Goal: Task Accomplishment & Management: Manage account settings

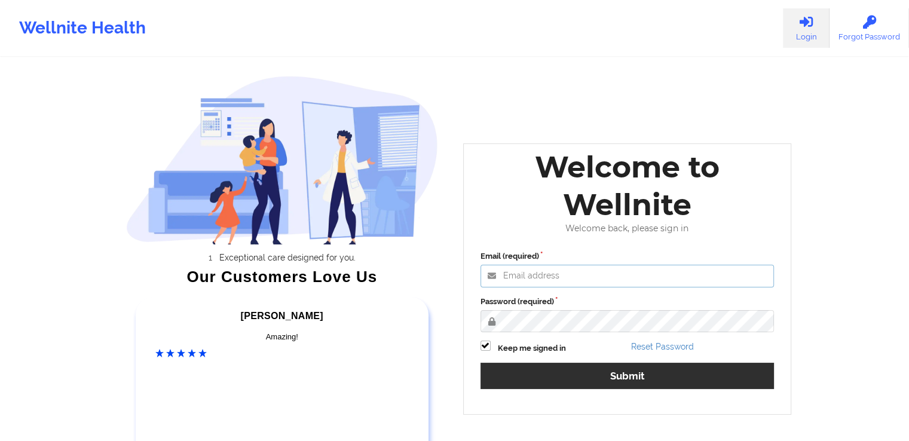
type input "[EMAIL_ADDRESS][DOMAIN_NAME]"
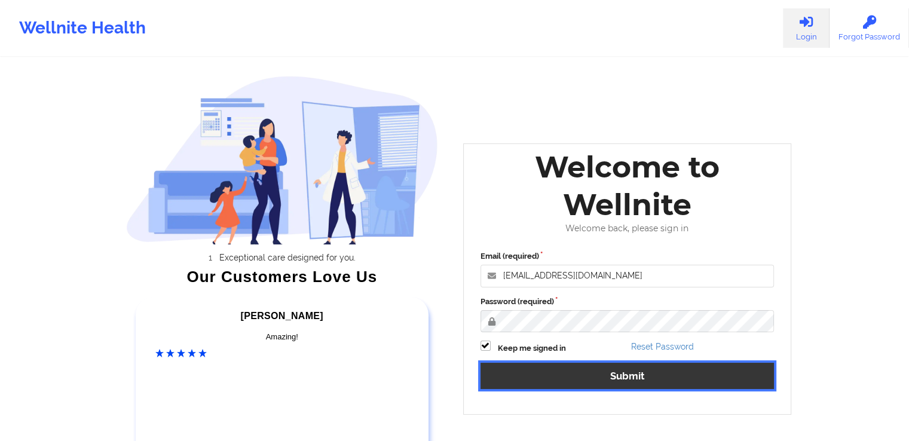
click at [645, 373] on button "Submit" at bounding box center [628, 376] width 294 height 26
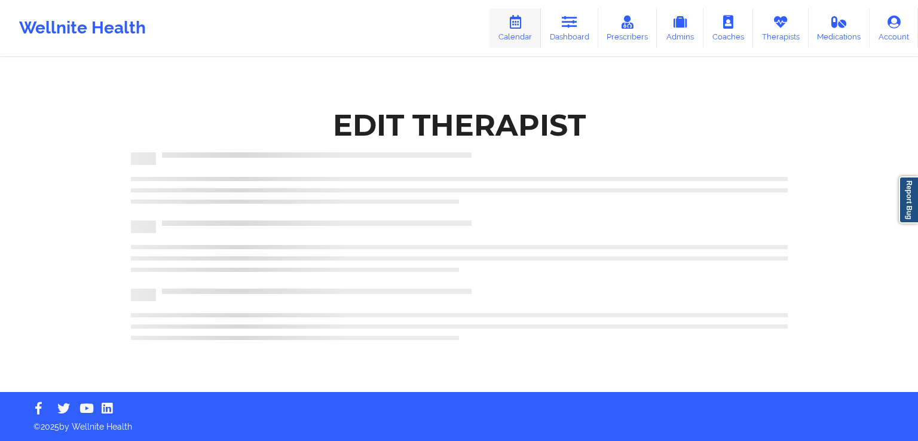
click at [517, 30] on link "Calendar" at bounding box center [515, 27] width 51 height 39
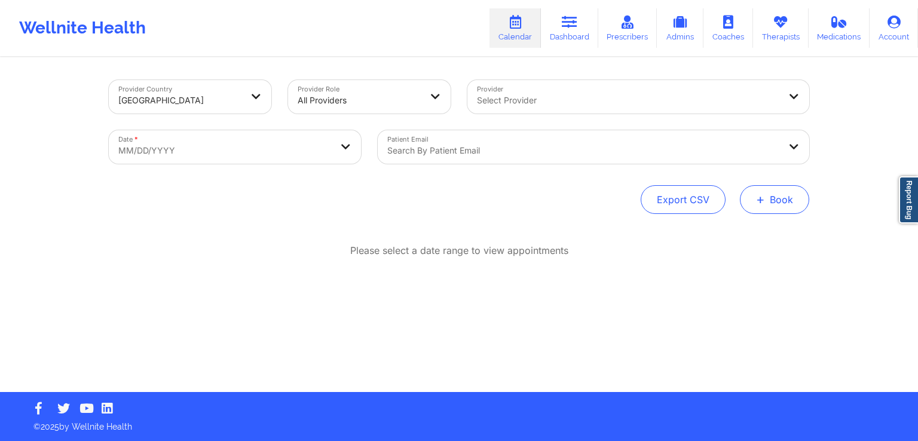
click at [782, 207] on button "+ Book" at bounding box center [774, 199] width 69 height 29
click at [750, 234] on button "Therapy Session" at bounding box center [754, 238] width 91 height 20
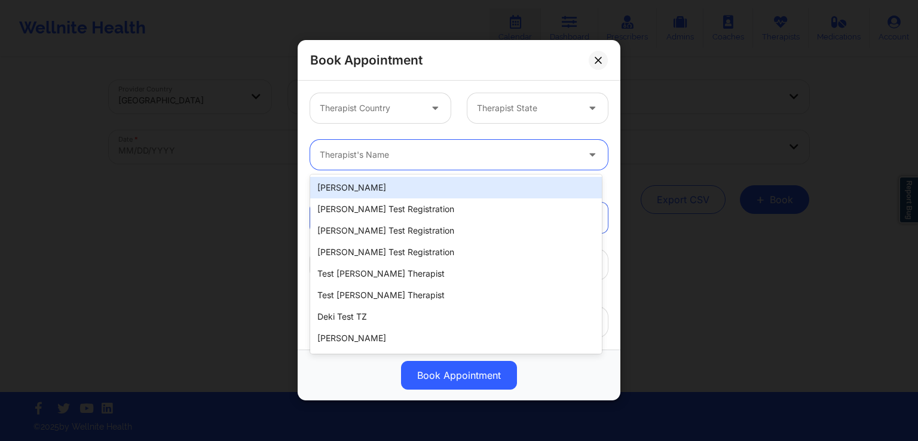
click at [386, 163] on div "Therapist's Name" at bounding box center [444, 155] width 269 height 30
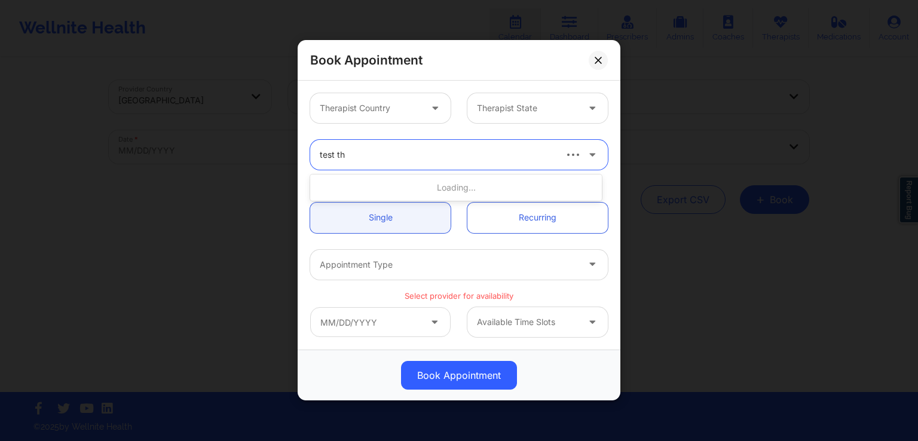
type input "test the"
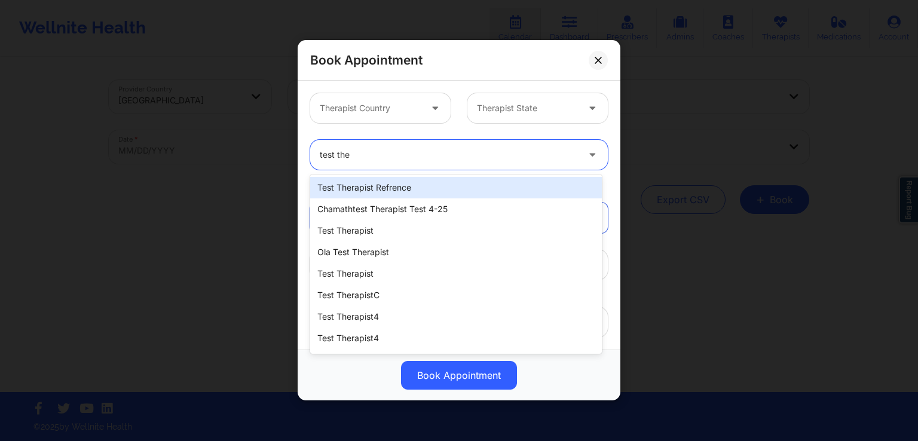
click at [386, 192] on div "test therapist refrence" at bounding box center [456, 188] width 292 height 22
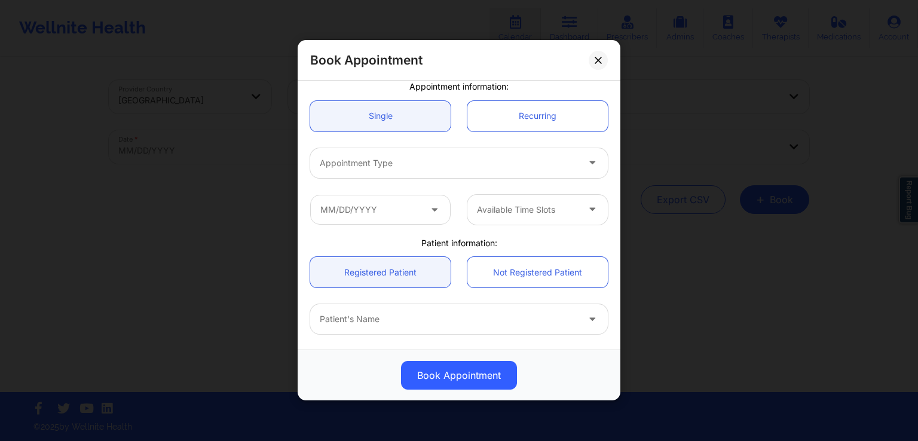
scroll to position [102, 0]
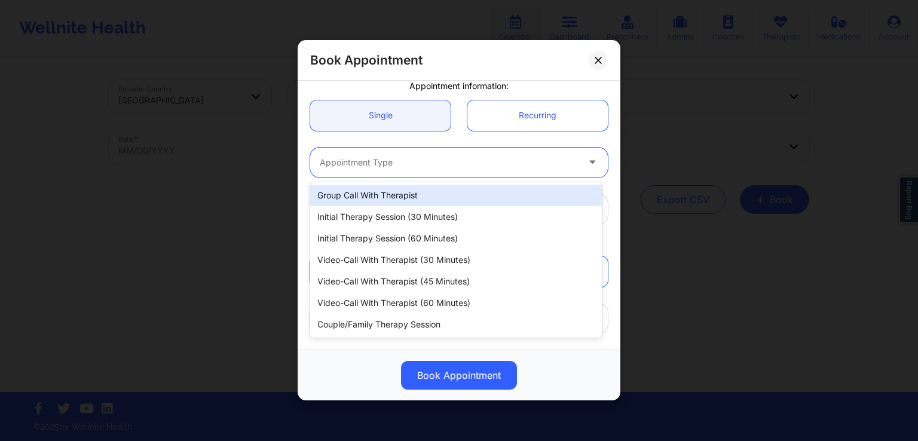
click at [487, 170] on div "Appointment Type" at bounding box center [444, 163] width 269 height 30
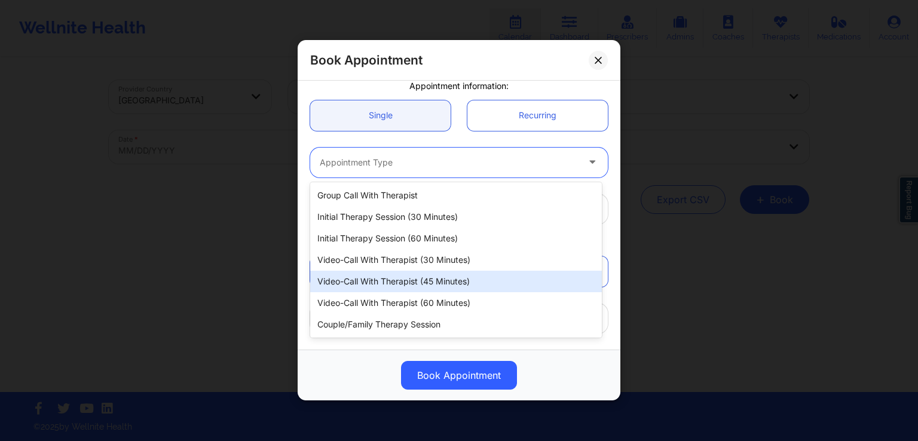
click at [421, 278] on div "Video-Call with Therapist (45 minutes)" at bounding box center [456, 282] width 292 height 22
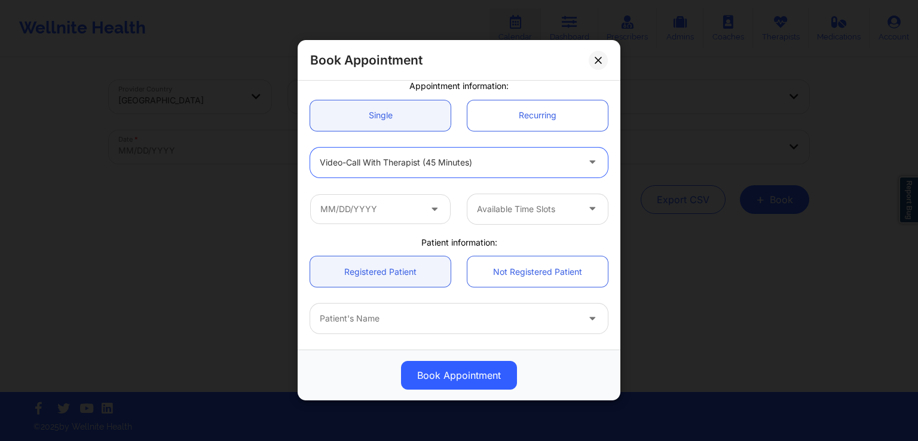
scroll to position [134, 0]
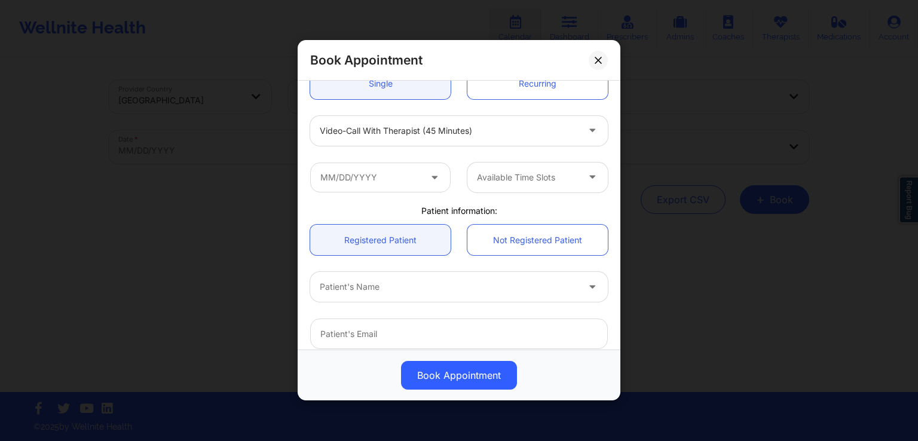
click at [429, 178] on icon at bounding box center [435, 175] width 12 height 10
click at [433, 176] on icon at bounding box center [435, 175] width 12 height 10
click at [429, 179] on icon at bounding box center [435, 175] width 12 height 10
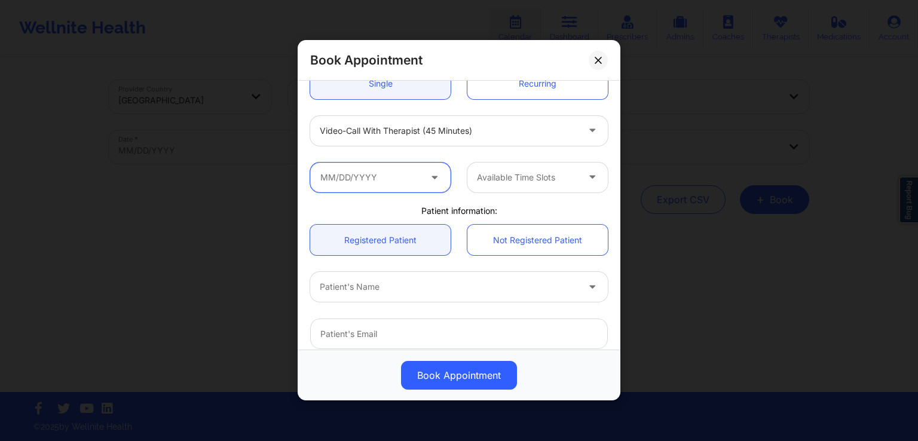
click at [423, 182] on input "text" at bounding box center [380, 178] width 141 height 30
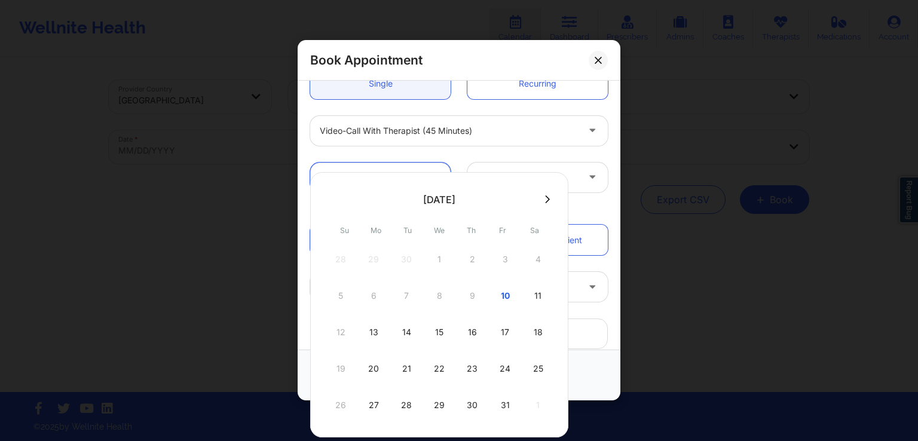
click at [423, 182] on body "Wellnite Health Calendar Dashboard Prescribers Admins Coaches Therapists Medica…" at bounding box center [459, 220] width 918 height 441
click at [531, 365] on div "25" at bounding box center [538, 368] width 30 height 33
type input "[DATE]"
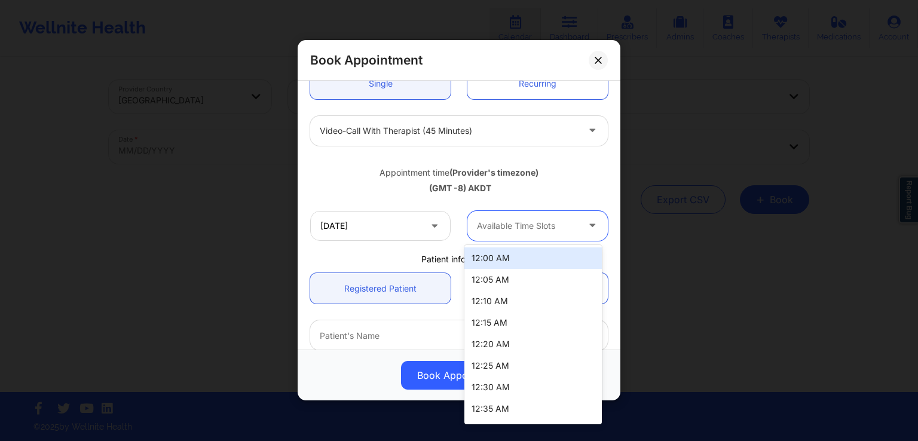
click at [531, 231] on div at bounding box center [527, 226] width 101 height 14
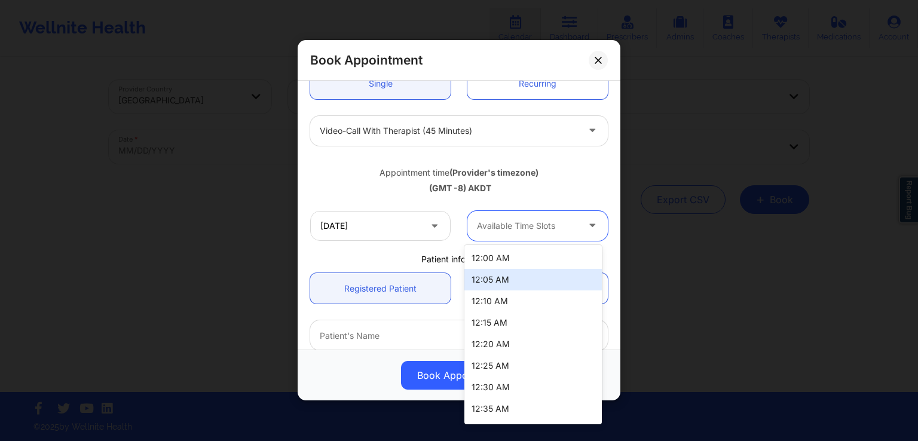
click at [511, 278] on div "12:05 AM" at bounding box center [534, 280] width 138 height 22
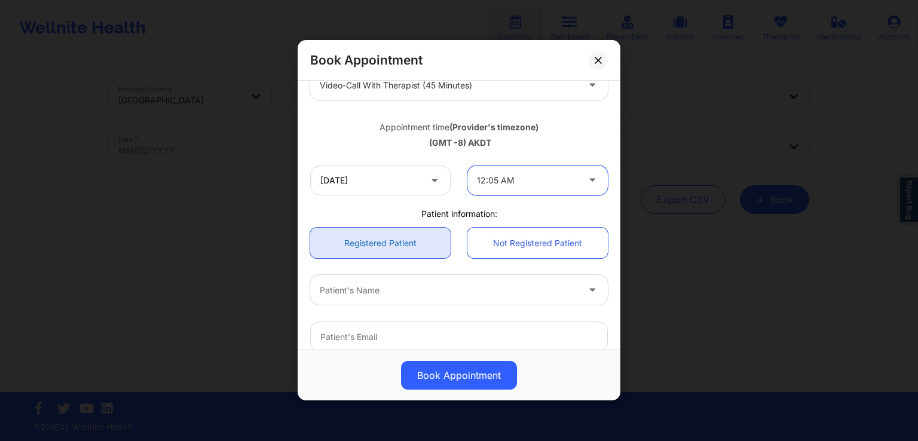
scroll to position [243, 0]
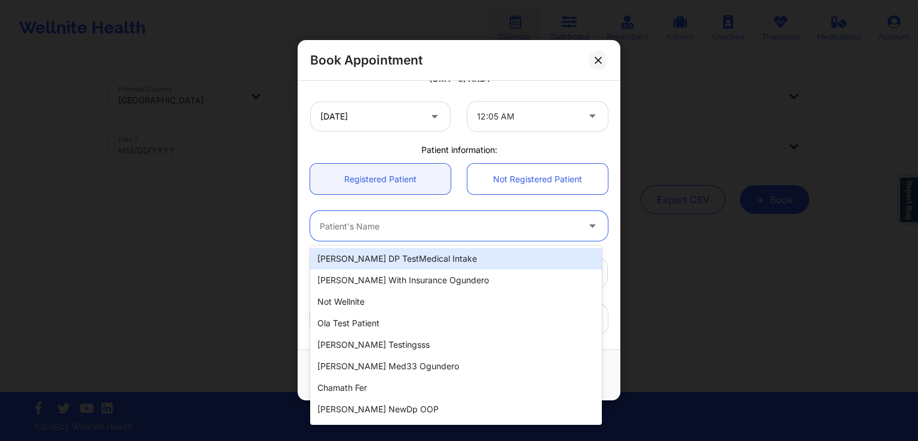
click at [434, 231] on div at bounding box center [449, 226] width 258 height 14
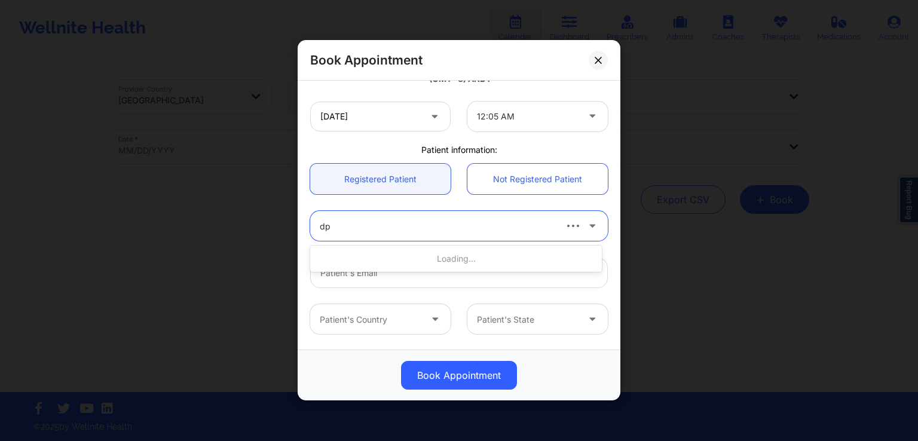
type input "dpo"
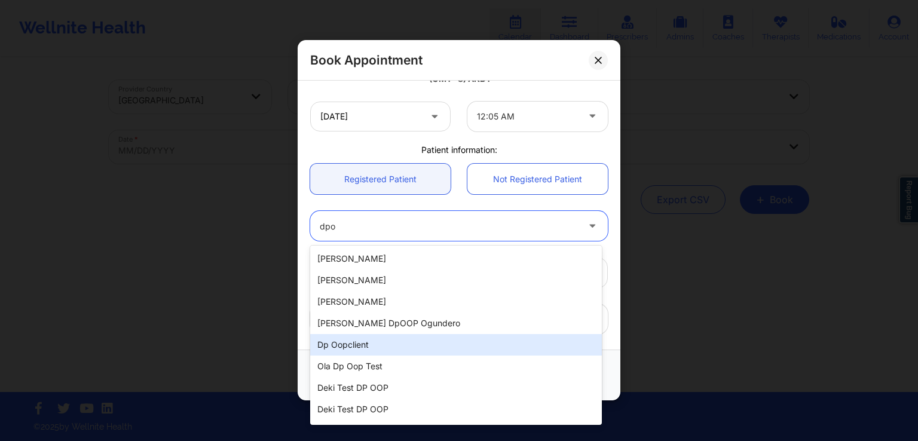
click at [374, 348] on div "Dp oopclient" at bounding box center [456, 345] width 292 height 22
type input "[EMAIL_ADDRESS][DOMAIN_NAME]"
type input "[PHONE_NUMBER]"
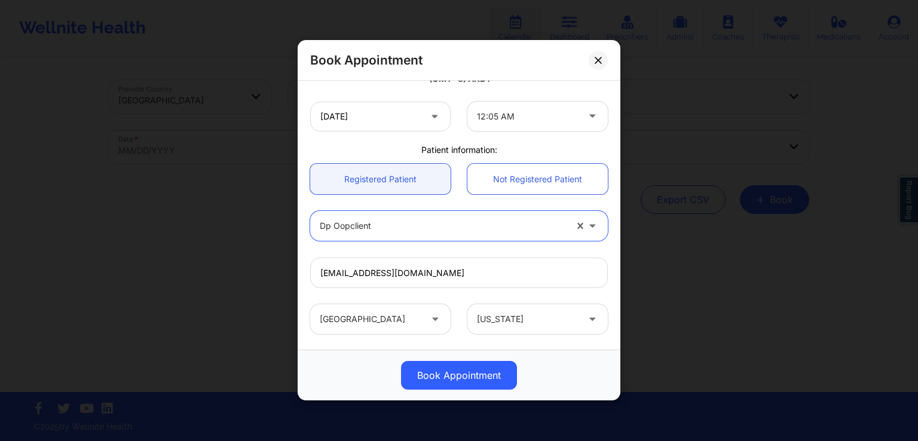
scroll to position [339, 0]
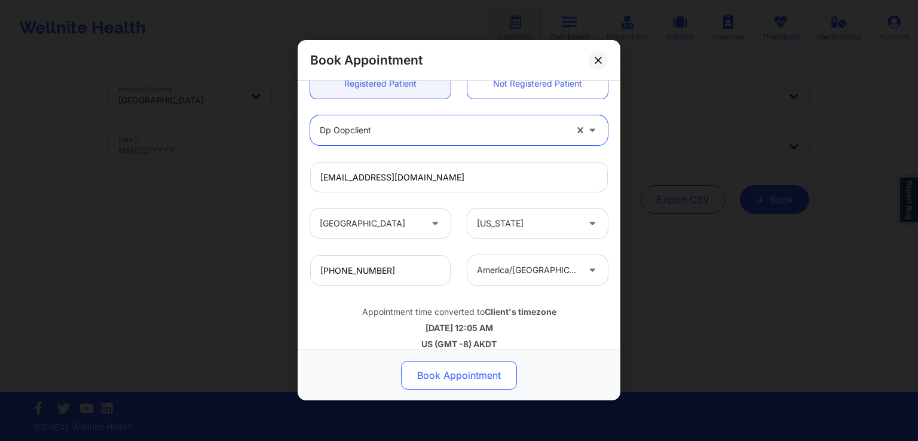
click at [474, 373] on button "Book Appointment" at bounding box center [459, 376] width 116 height 29
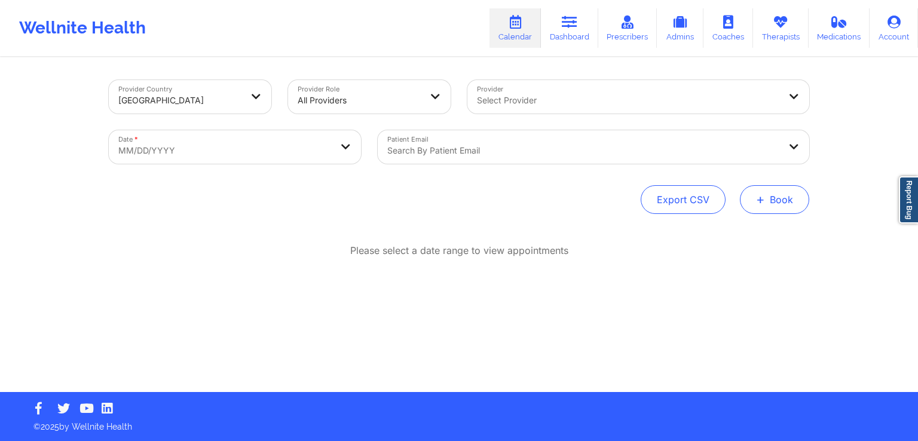
click at [768, 207] on button "+ Book" at bounding box center [774, 199] width 69 height 29
click at [772, 236] on button "Therapy Session" at bounding box center [754, 238] width 91 height 20
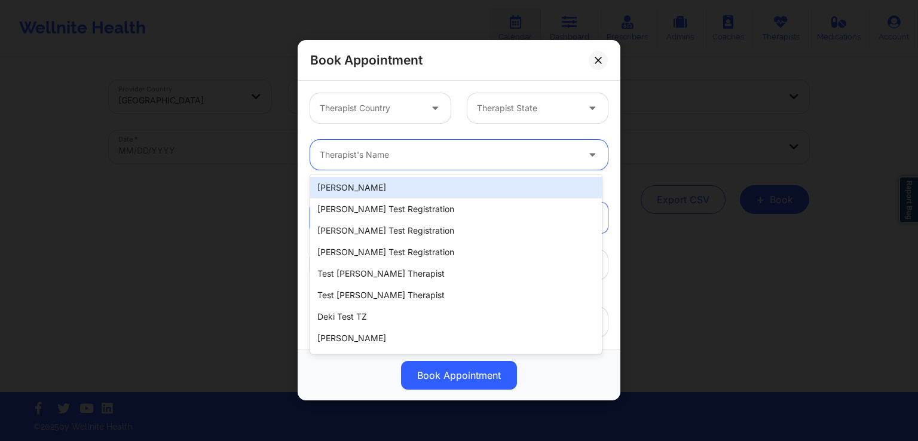
click at [446, 156] on div at bounding box center [449, 155] width 258 height 14
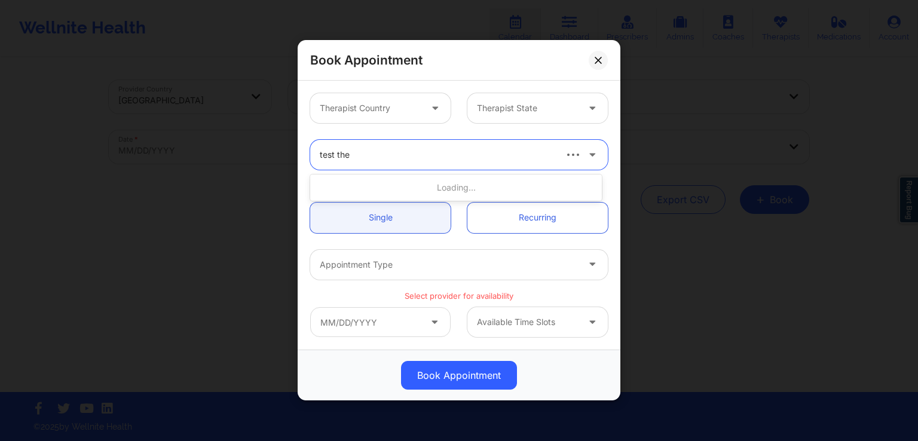
type input "test ther"
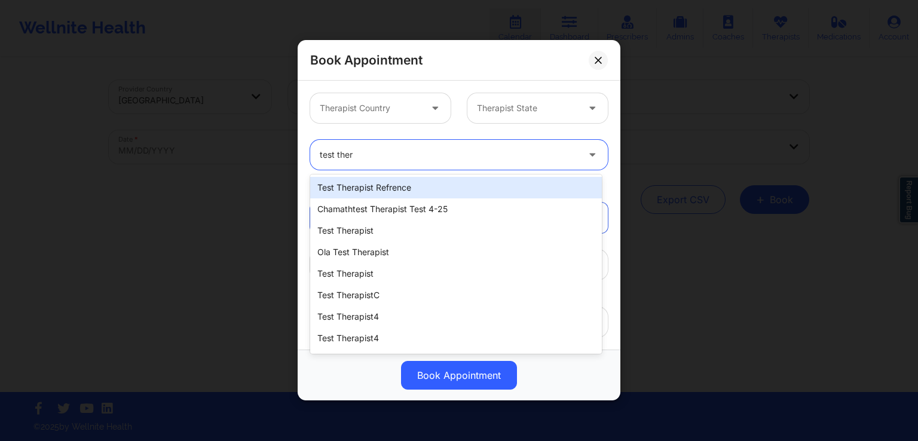
click at [419, 197] on div "test therapist refrence" at bounding box center [456, 188] width 292 height 22
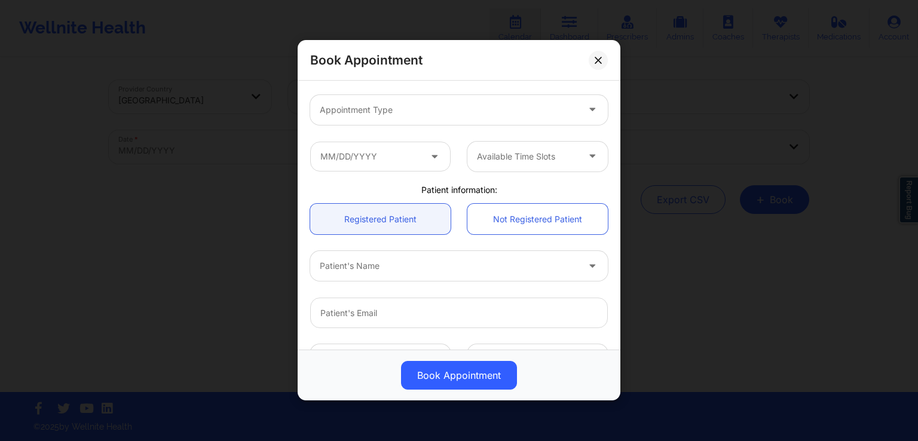
scroll to position [155, 0]
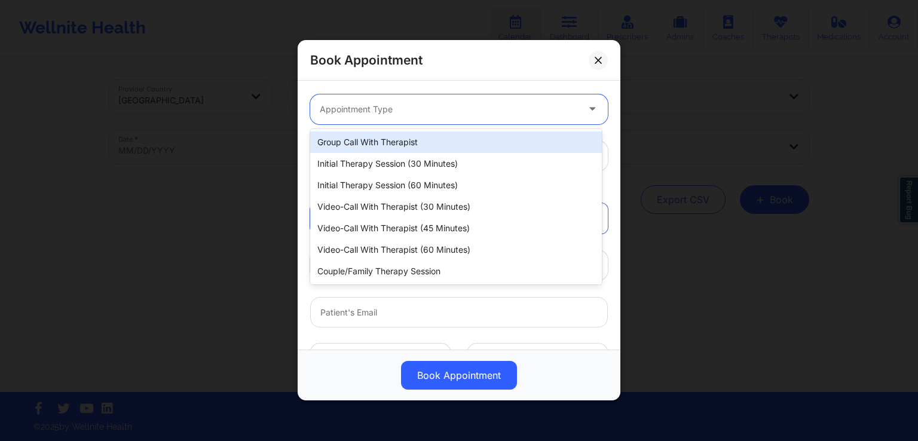
click at [433, 123] on div "Appointment Type" at bounding box center [444, 109] width 269 height 30
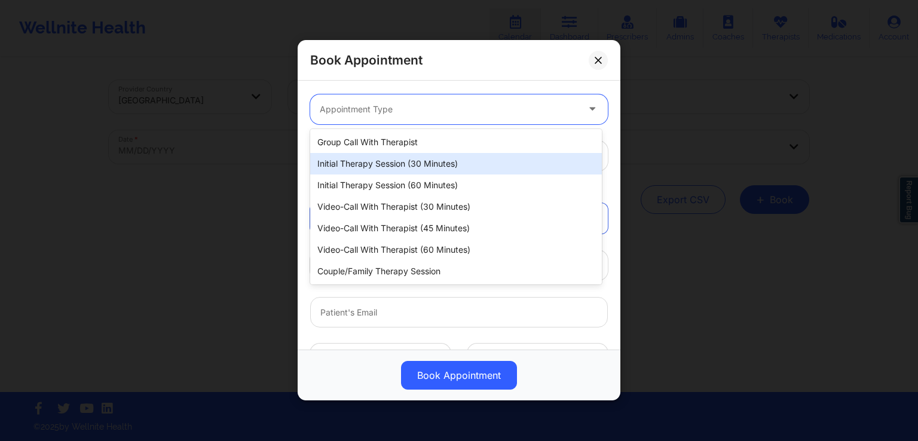
click at [415, 167] on div "Initial Therapy Session (30 minutes)" at bounding box center [456, 164] width 292 height 22
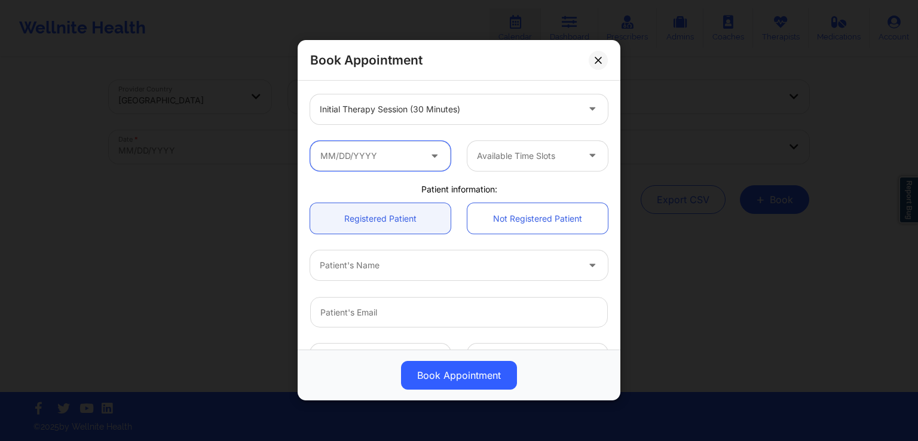
click at [392, 163] on input "text" at bounding box center [380, 156] width 141 height 30
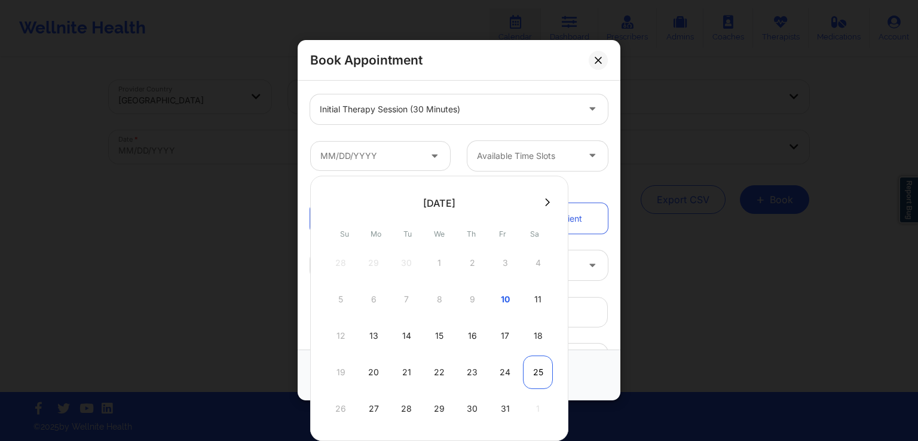
click at [532, 367] on div "25" at bounding box center [538, 372] width 30 height 33
type input "[DATE]"
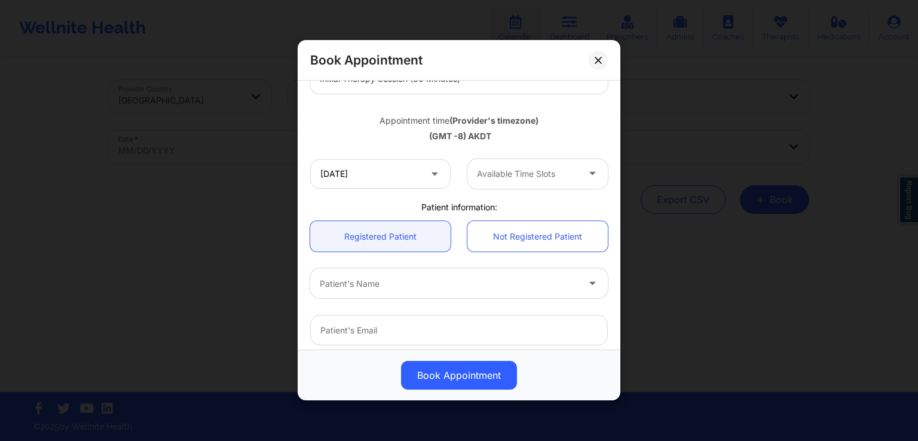
scroll to position [188, 0]
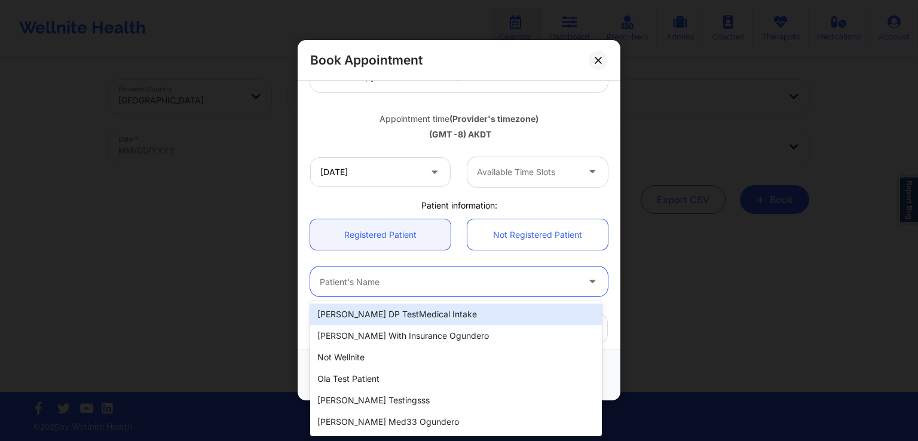
click at [510, 283] on div at bounding box center [449, 282] width 258 height 14
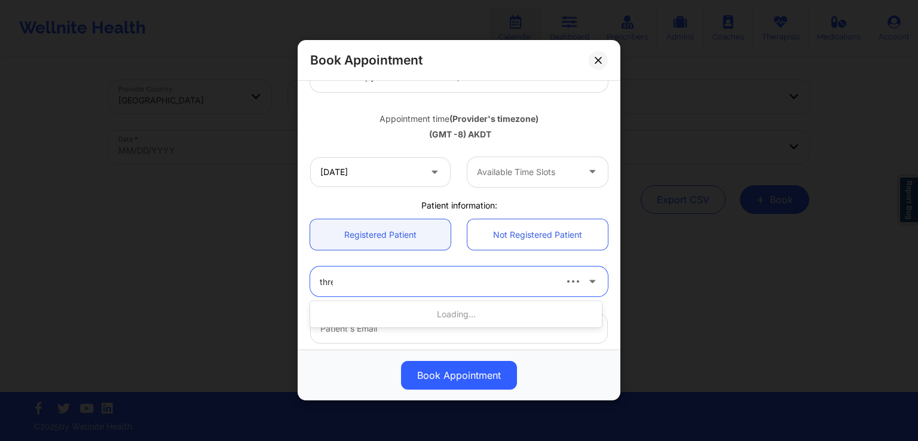
type input "three"
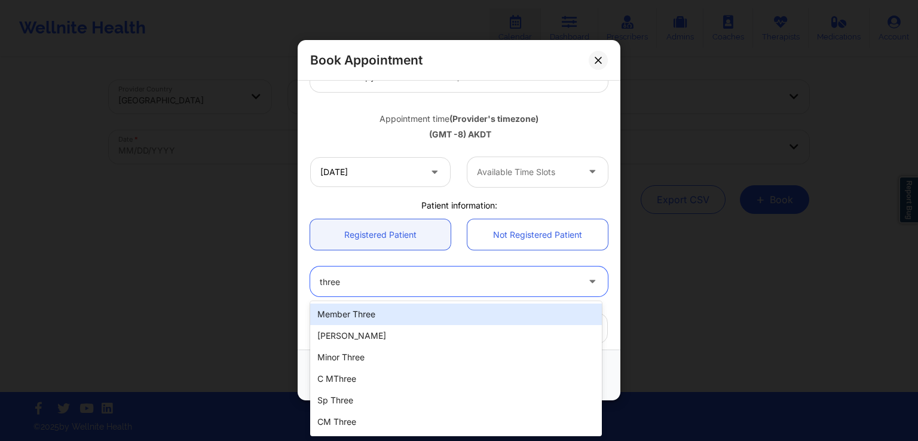
click at [416, 315] on div "member three" at bounding box center [456, 315] width 292 height 22
type input "[EMAIL_ADDRESS][DOMAIN_NAME]"
type input "[PHONE_NUMBER]"
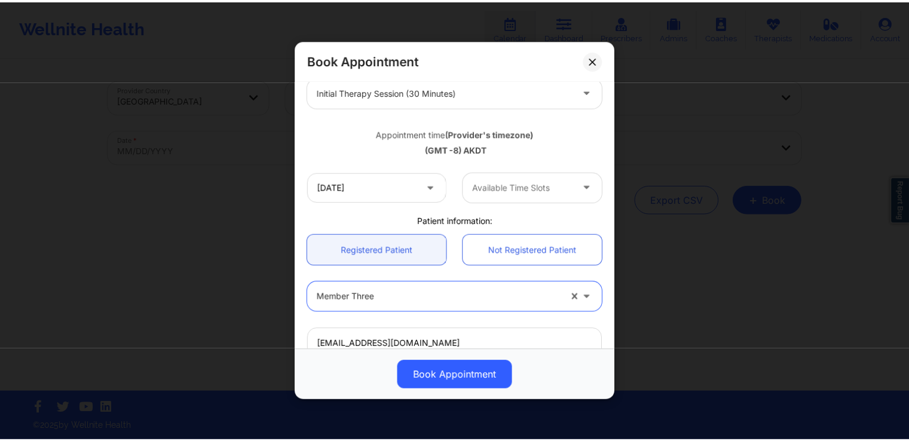
scroll to position [172, 0]
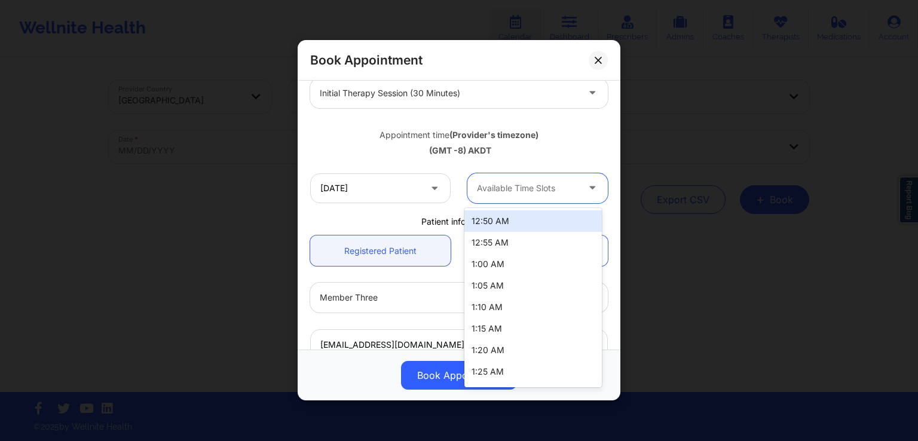
click at [557, 188] on div at bounding box center [527, 188] width 101 height 14
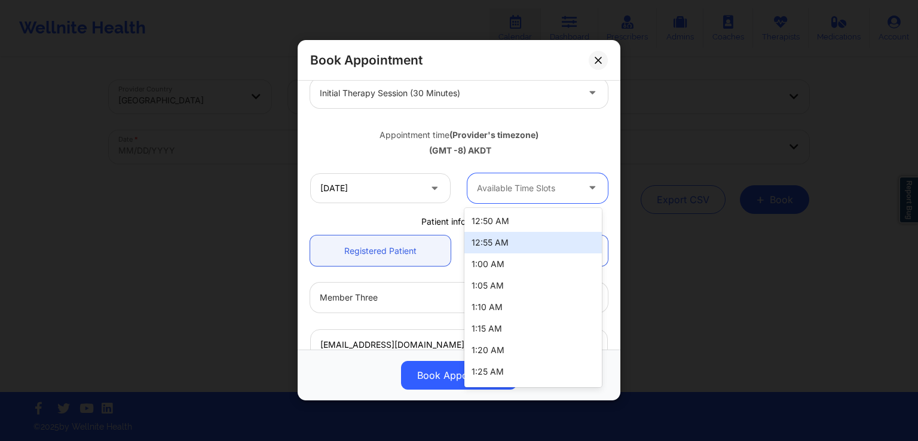
click at [518, 239] on div "12:55 AM" at bounding box center [534, 243] width 138 height 22
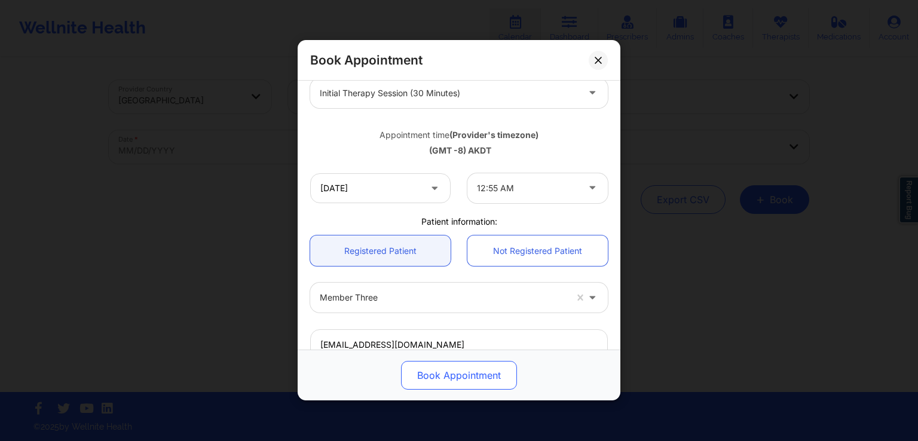
click at [444, 372] on button "Book Appointment" at bounding box center [459, 376] width 116 height 29
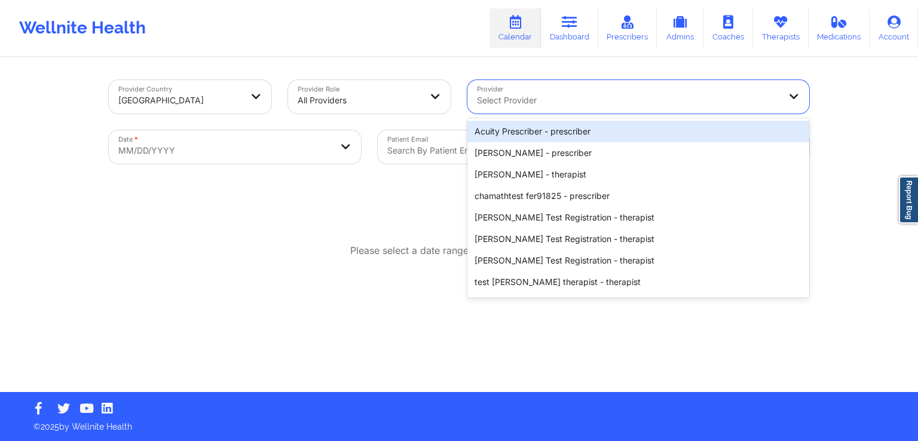
click at [639, 104] on div at bounding box center [628, 100] width 303 height 14
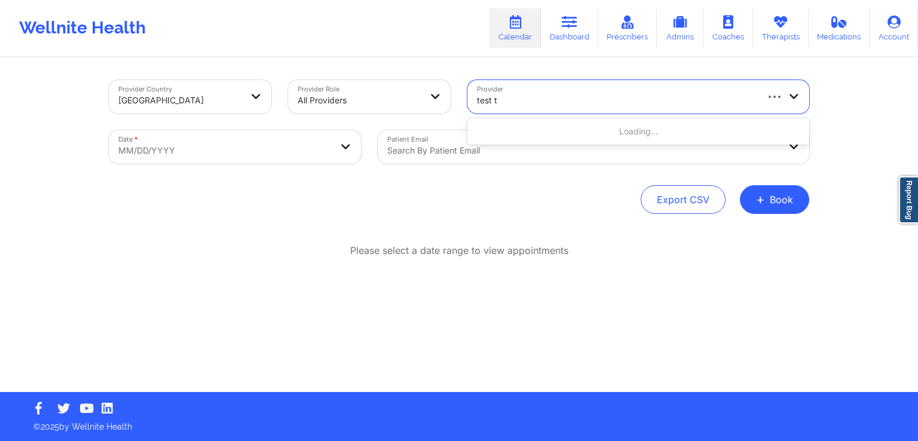
type input "test th"
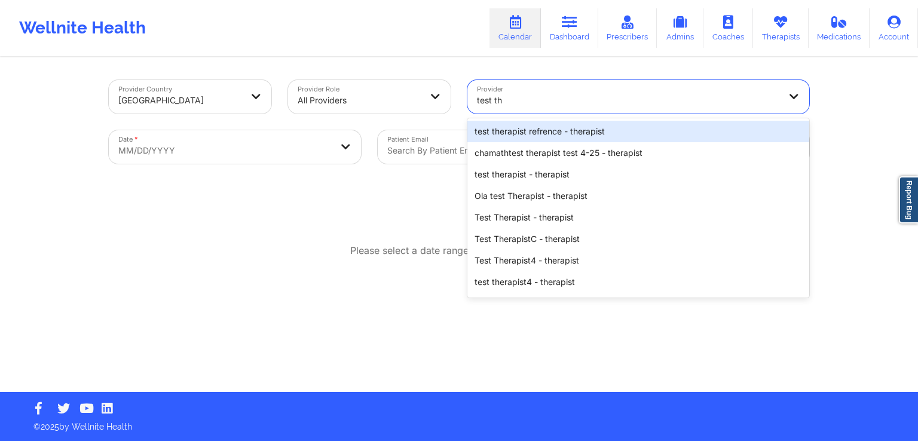
click at [599, 128] on div "test therapist refrence - therapist" at bounding box center [639, 132] width 342 height 22
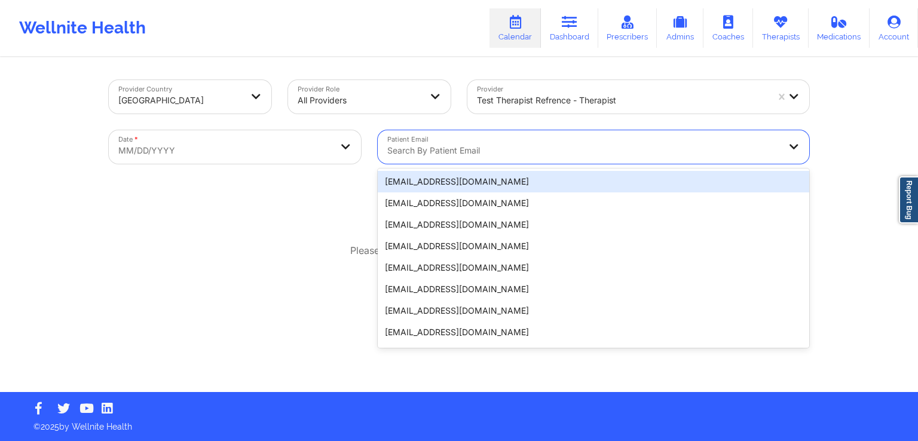
click at [534, 144] on div at bounding box center [583, 151] width 392 height 14
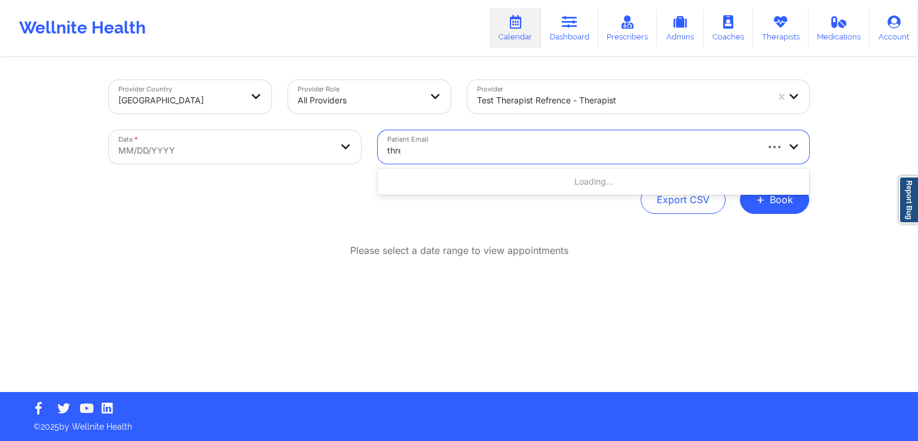
type input "three"
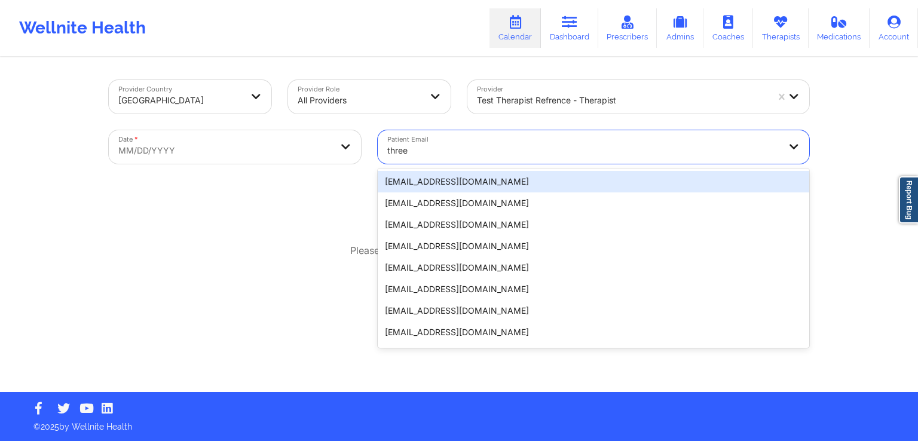
click at [479, 176] on div "[EMAIL_ADDRESS][DOMAIN_NAME]" at bounding box center [594, 182] width 432 height 22
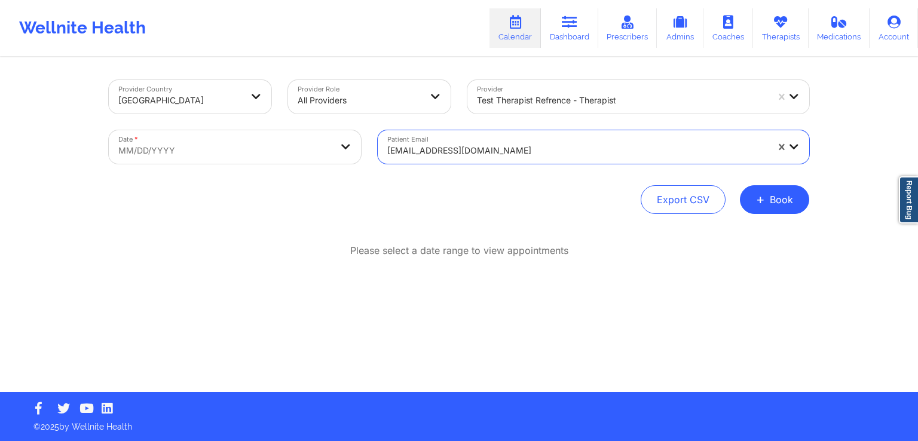
select select "2025-8"
select select "2025-9"
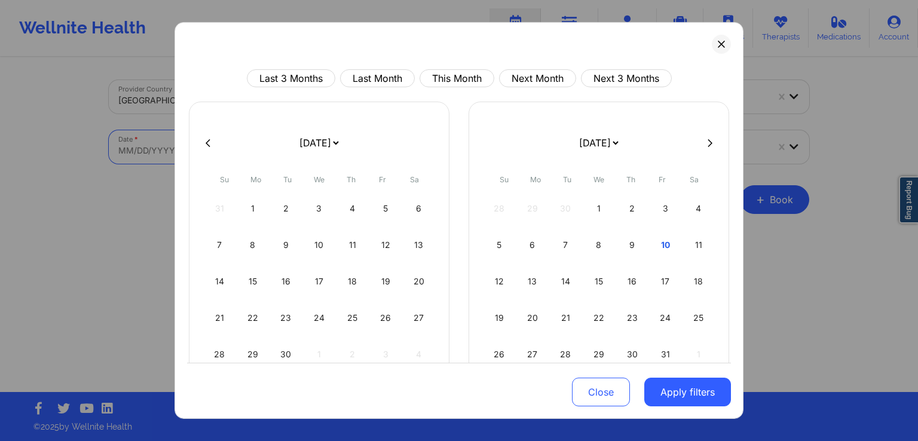
click at [242, 143] on body "Wellnite Health Calendar Dashboard Prescribers Admins Coaches Therapists Medica…" at bounding box center [459, 220] width 918 height 441
click at [585, 195] on div "1" at bounding box center [599, 208] width 30 height 33
select select "2025-9"
select select "2025-10"
select select "2025-9"
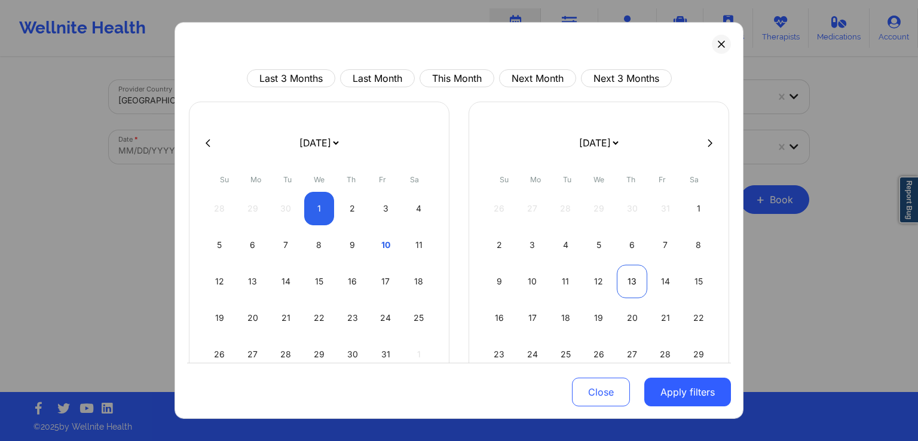
select select "2025-10"
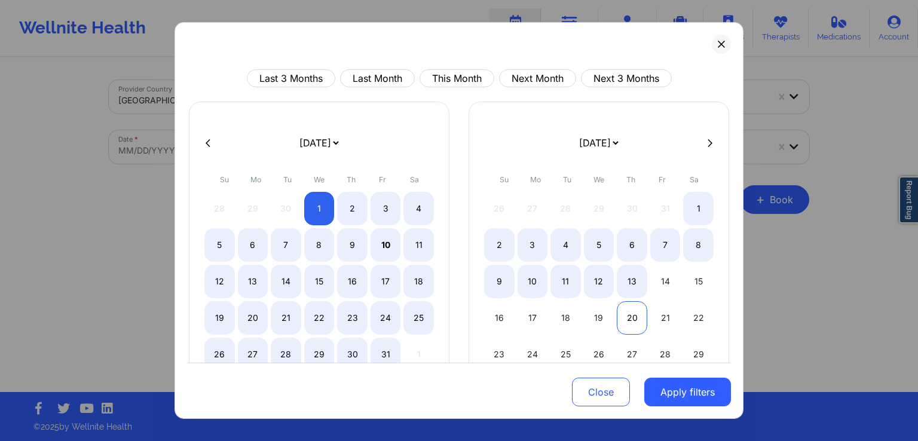
select select "2025-9"
select select "2025-10"
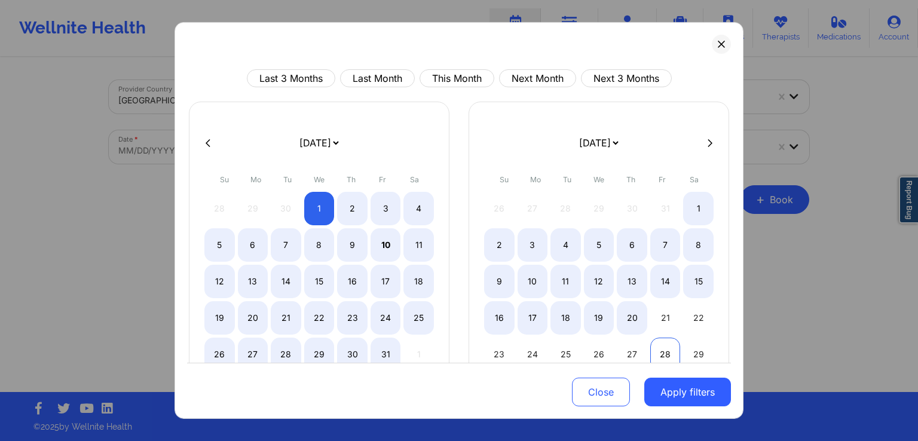
select select "2025-9"
select select "2025-10"
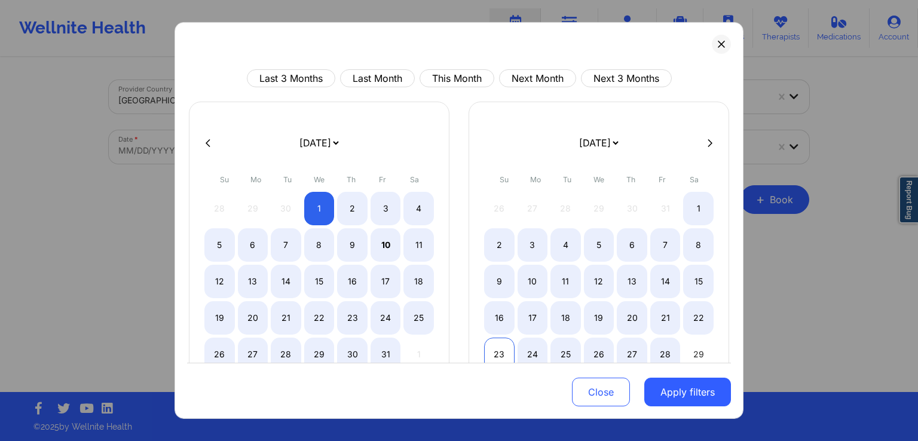
select select "2025-9"
select select "2025-10"
select select "2025-9"
select select "2025-10"
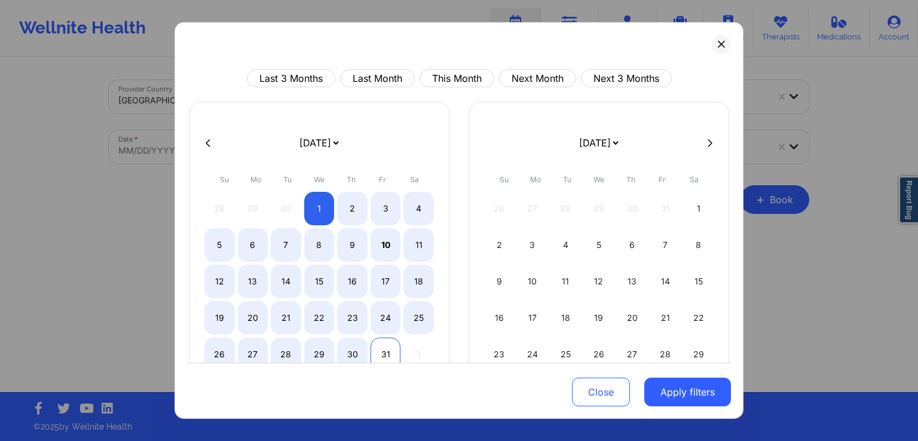
click at [389, 356] on div "31" at bounding box center [386, 354] width 30 height 33
select select "2025-9"
select select "2025-10"
click at [694, 400] on button "Apply filters" at bounding box center [688, 392] width 87 height 29
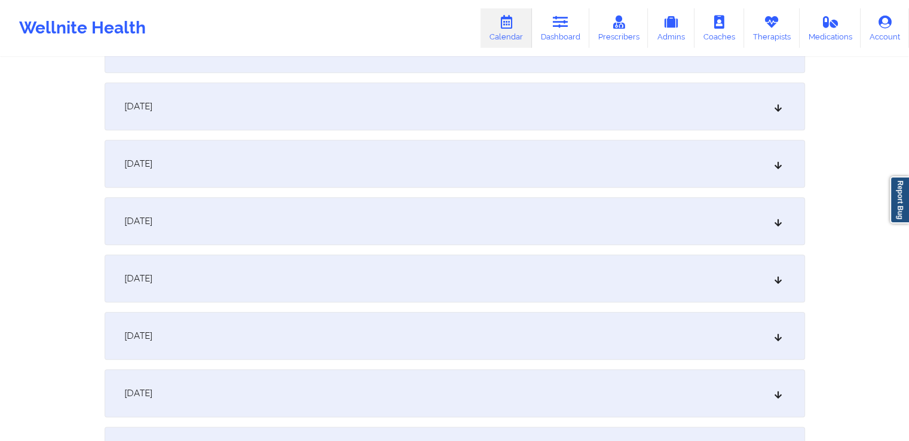
scroll to position [1160, 0]
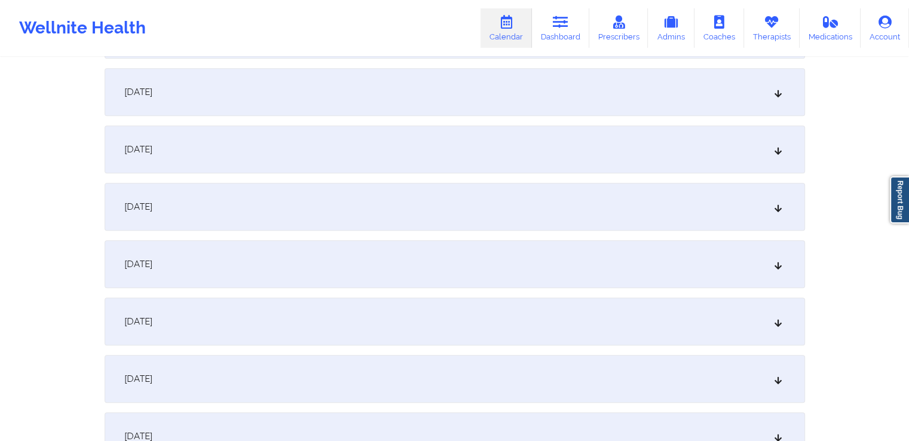
scroll to position [1009, 0]
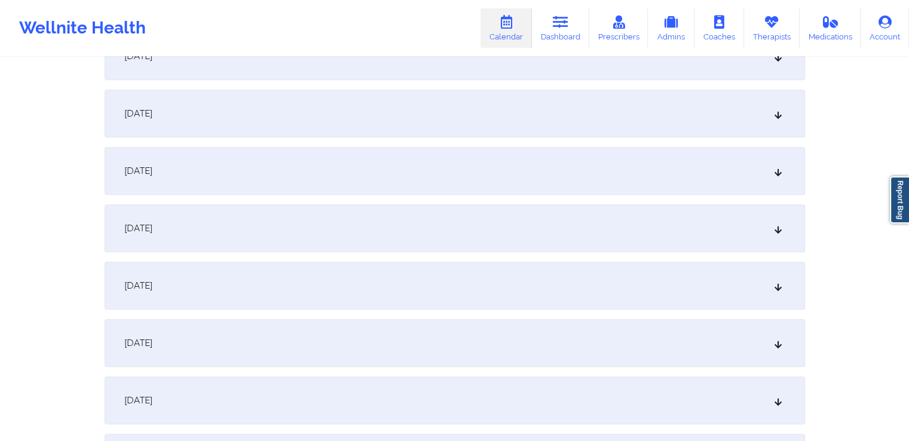
click at [364, 413] on div "[DATE]" at bounding box center [455, 401] width 701 height 48
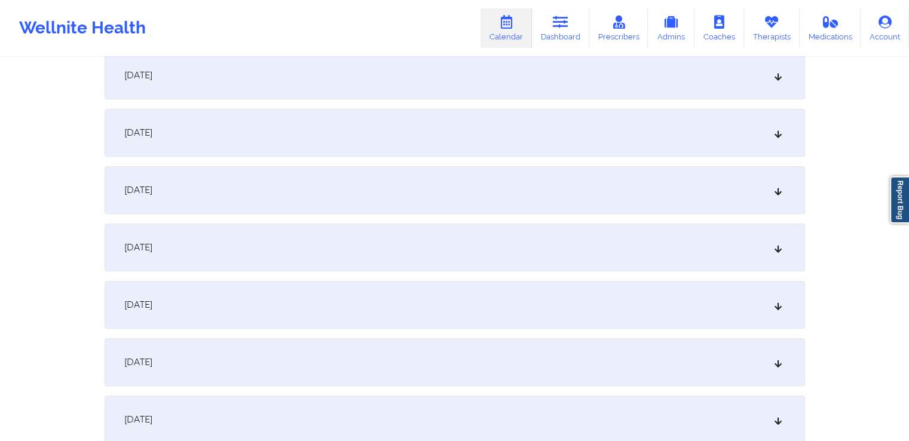
scroll to position [918, 0]
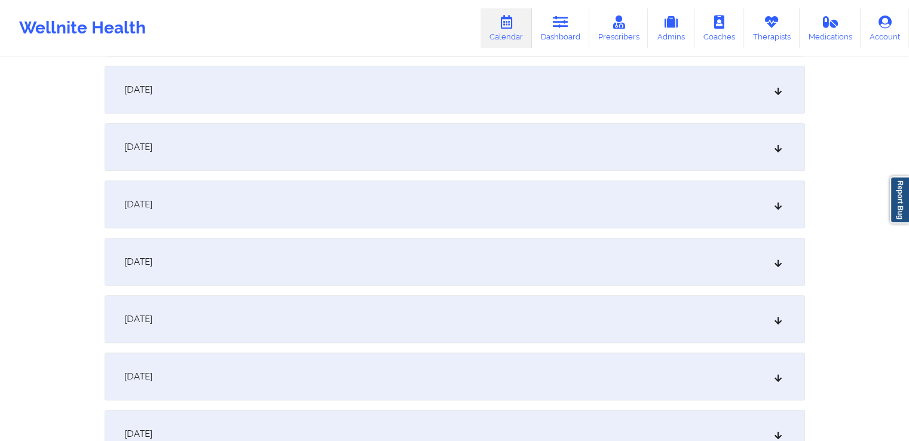
click at [309, 86] on div "[DATE]" at bounding box center [455, 90] width 701 height 48
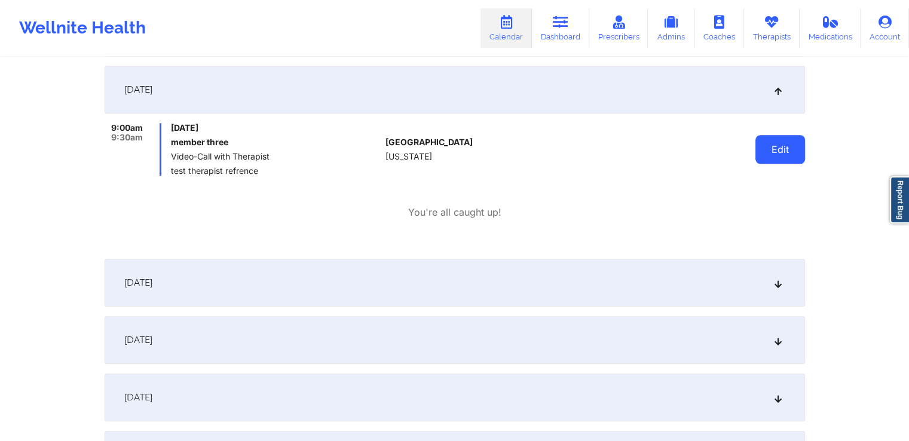
click at [773, 154] on button "Edit" at bounding box center [781, 149] width 50 height 29
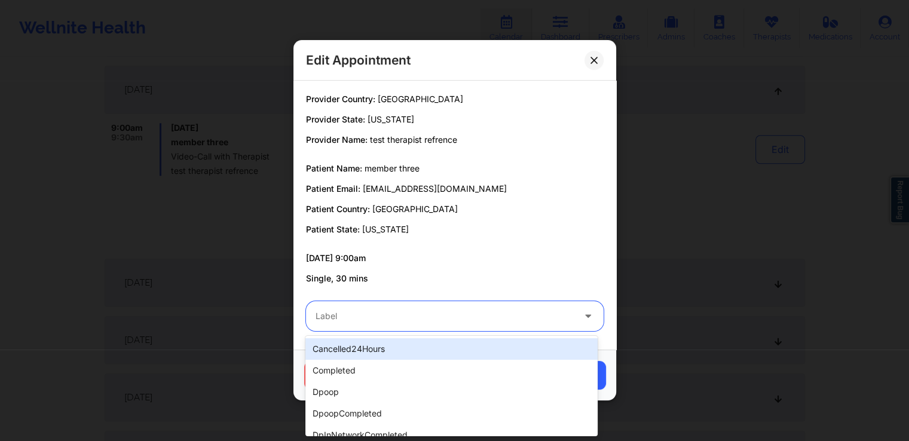
click at [403, 323] on div "Label" at bounding box center [440, 316] width 269 height 30
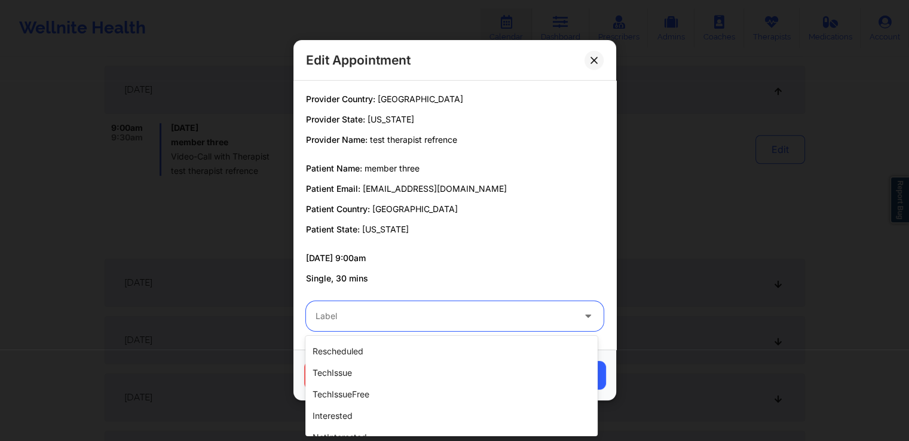
scroll to position [378, 0]
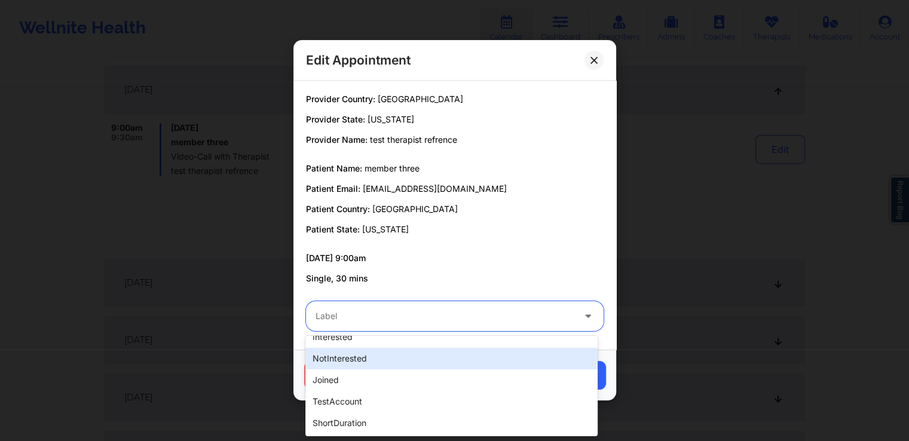
click at [381, 364] on div "notInterested" at bounding box center [452, 359] width 292 height 22
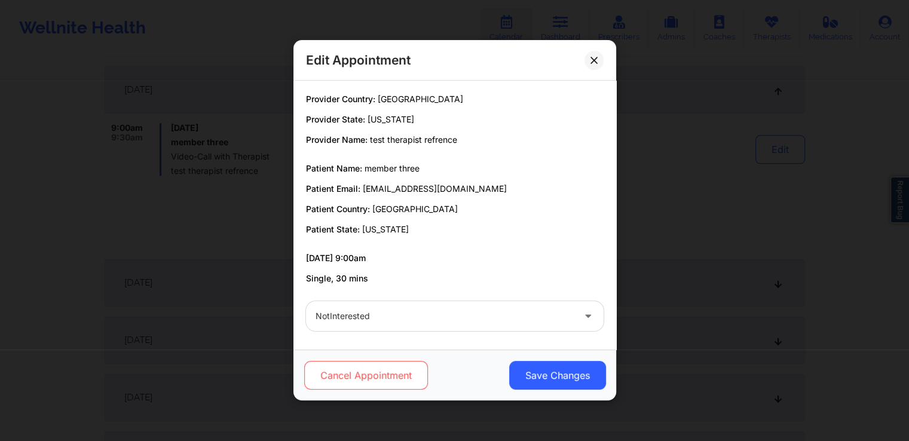
click at [383, 378] on button "Cancel Appointment" at bounding box center [366, 376] width 124 height 29
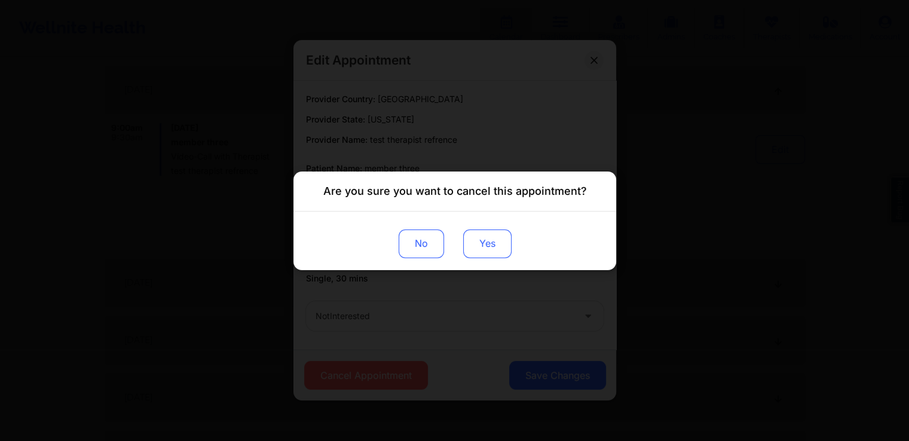
click at [490, 245] on button "Yes" at bounding box center [487, 243] width 48 height 29
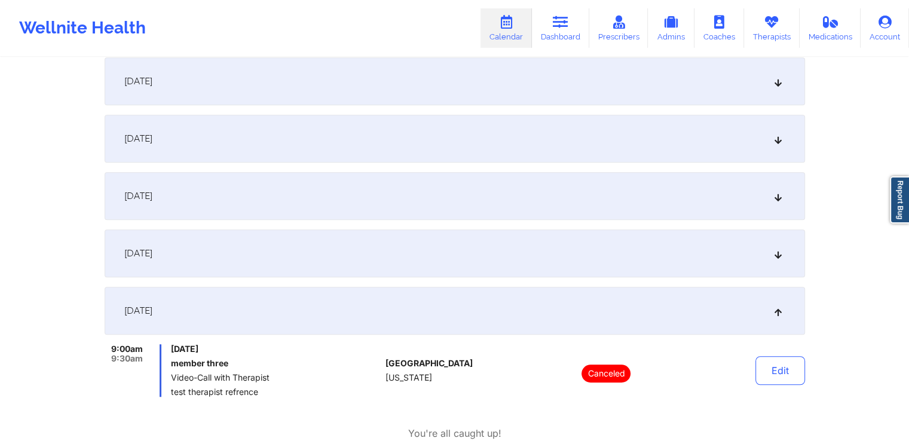
scroll to position [695, 0]
click at [312, 101] on div "[DATE]" at bounding box center [455, 83] width 701 height 48
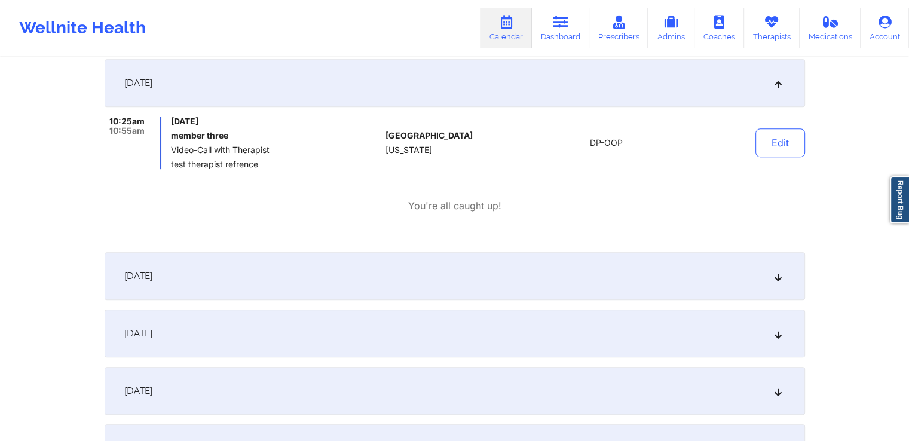
scroll to position [728, 0]
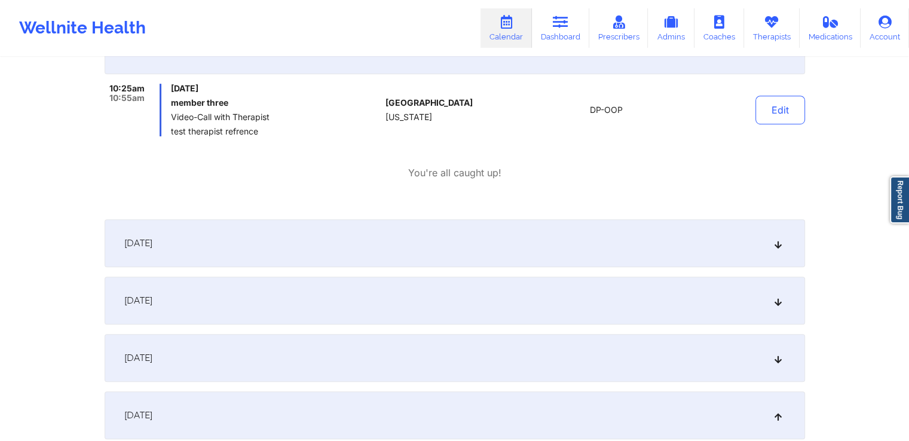
click at [319, 253] on div "[DATE]" at bounding box center [455, 243] width 701 height 48
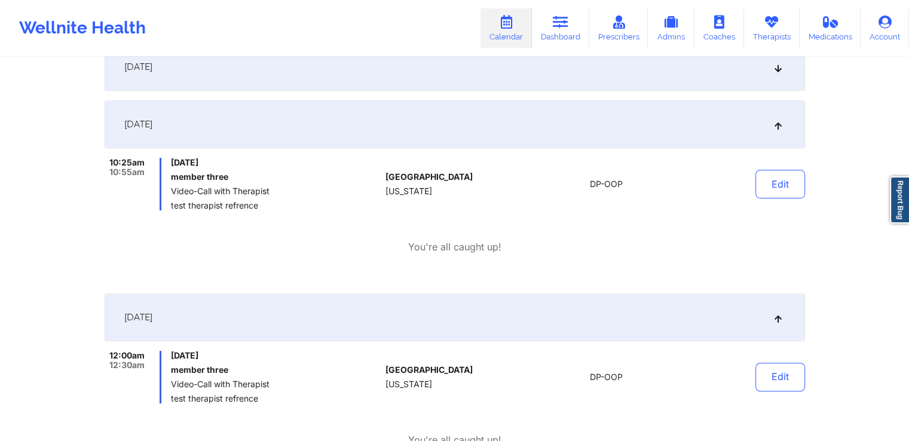
scroll to position [637, 0]
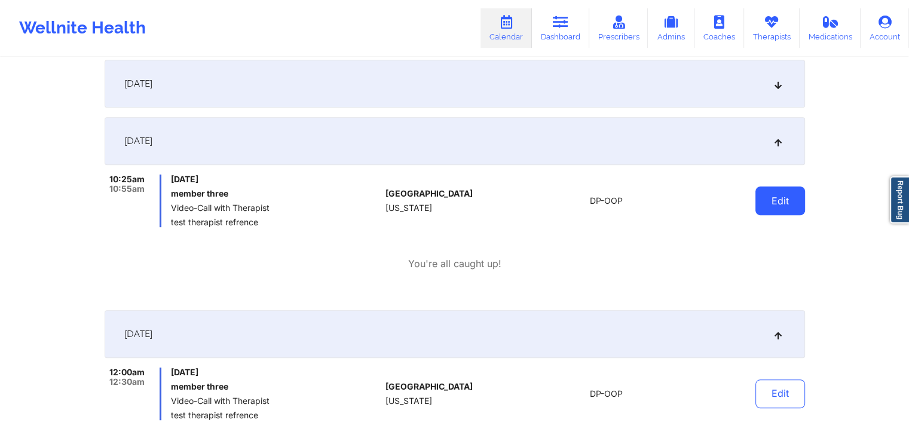
click at [760, 204] on button "Edit" at bounding box center [781, 201] width 50 height 29
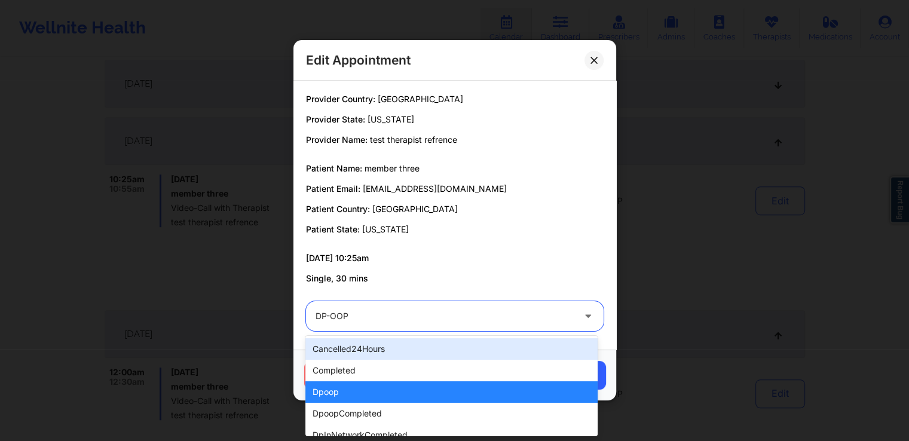
click at [354, 310] on div at bounding box center [445, 317] width 258 height 14
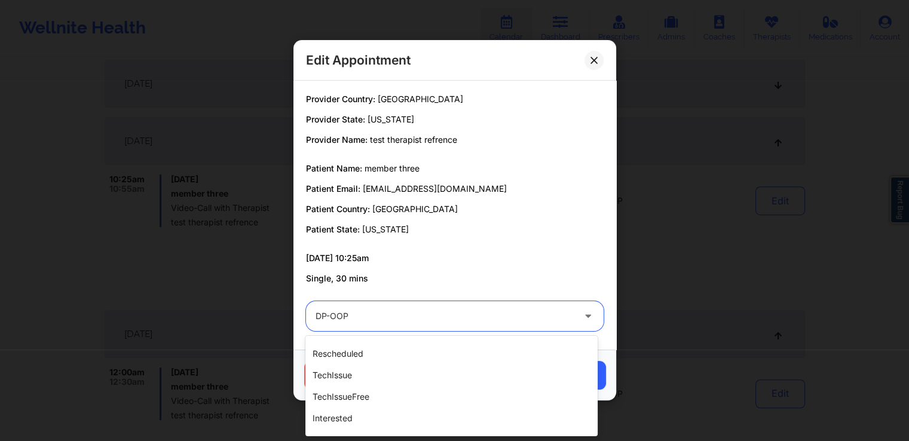
scroll to position [378, 0]
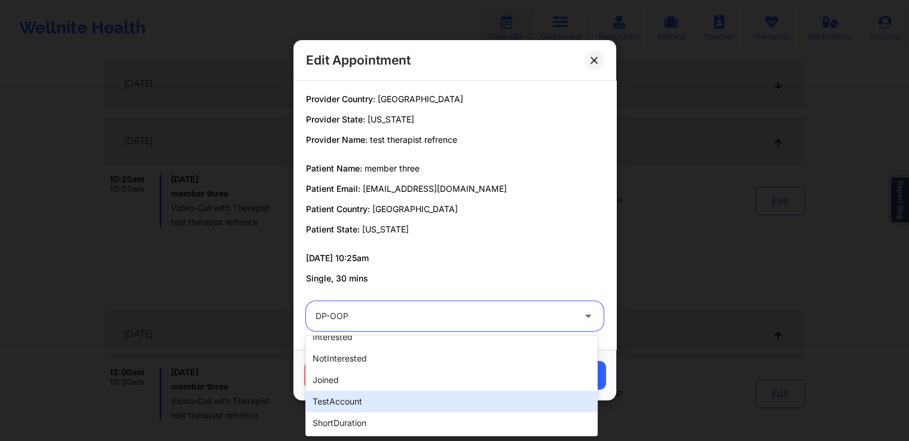
click at [403, 395] on div "testAccount" at bounding box center [452, 402] width 292 height 22
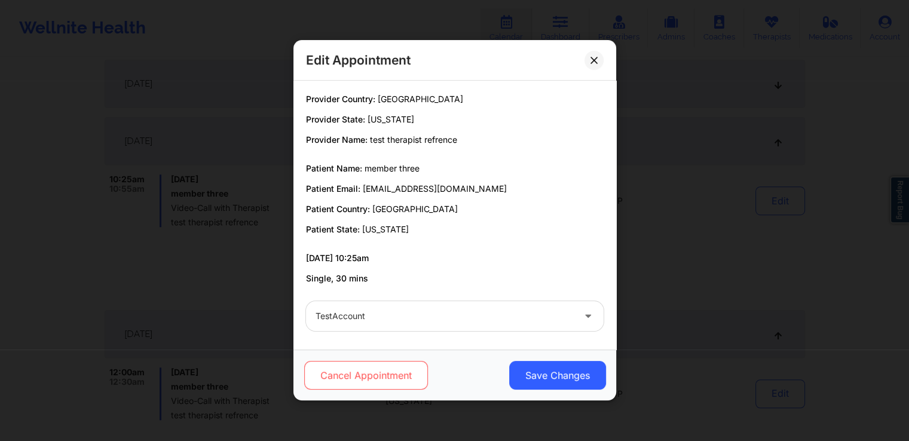
click at [405, 377] on button "Cancel Appointment" at bounding box center [366, 376] width 124 height 29
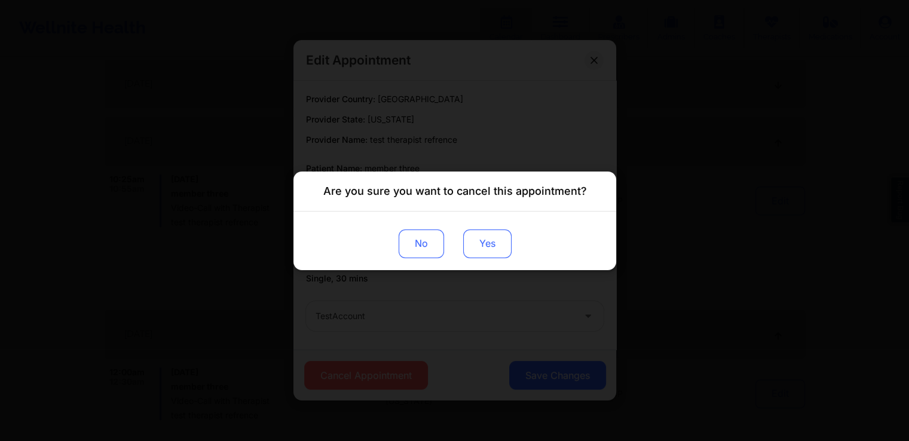
click at [490, 246] on button "Yes" at bounding box center [487, 243] width 48 height 29
